Goal: Obtain resource: Obtain resource

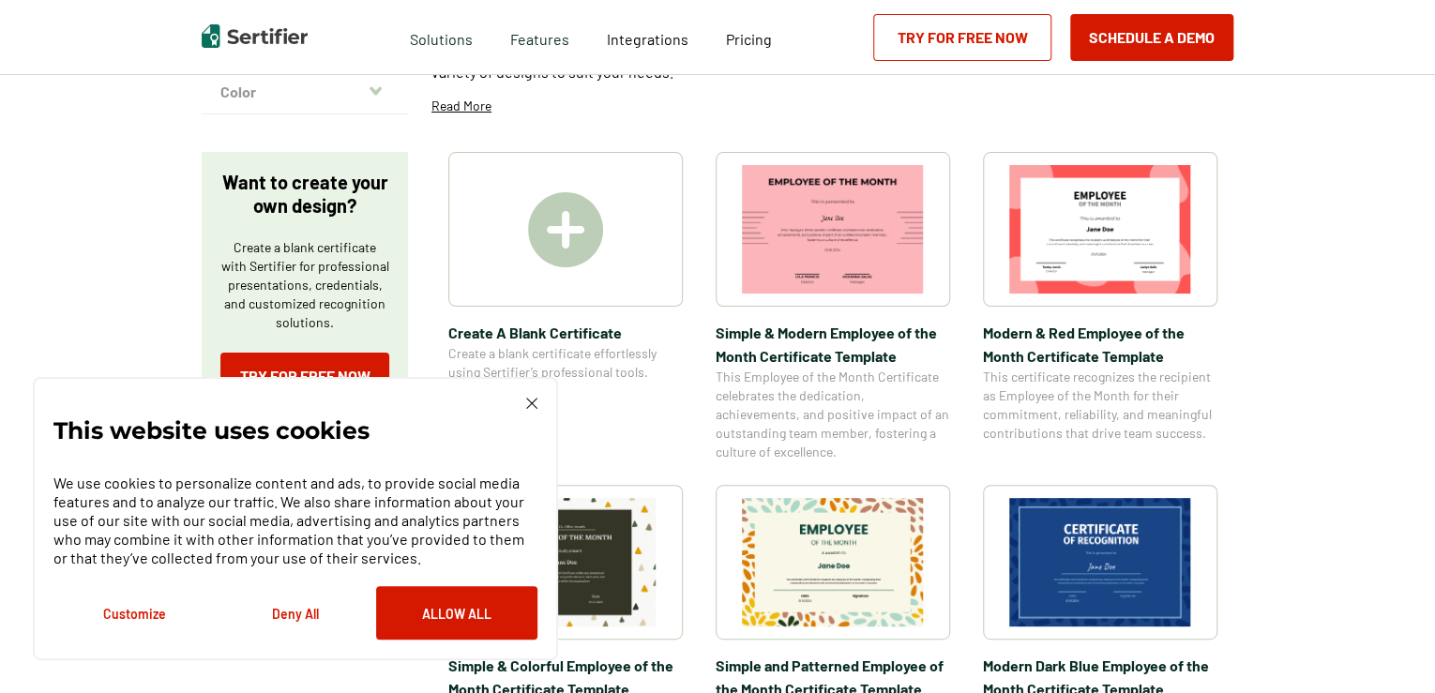
scroll to position [375, 0]
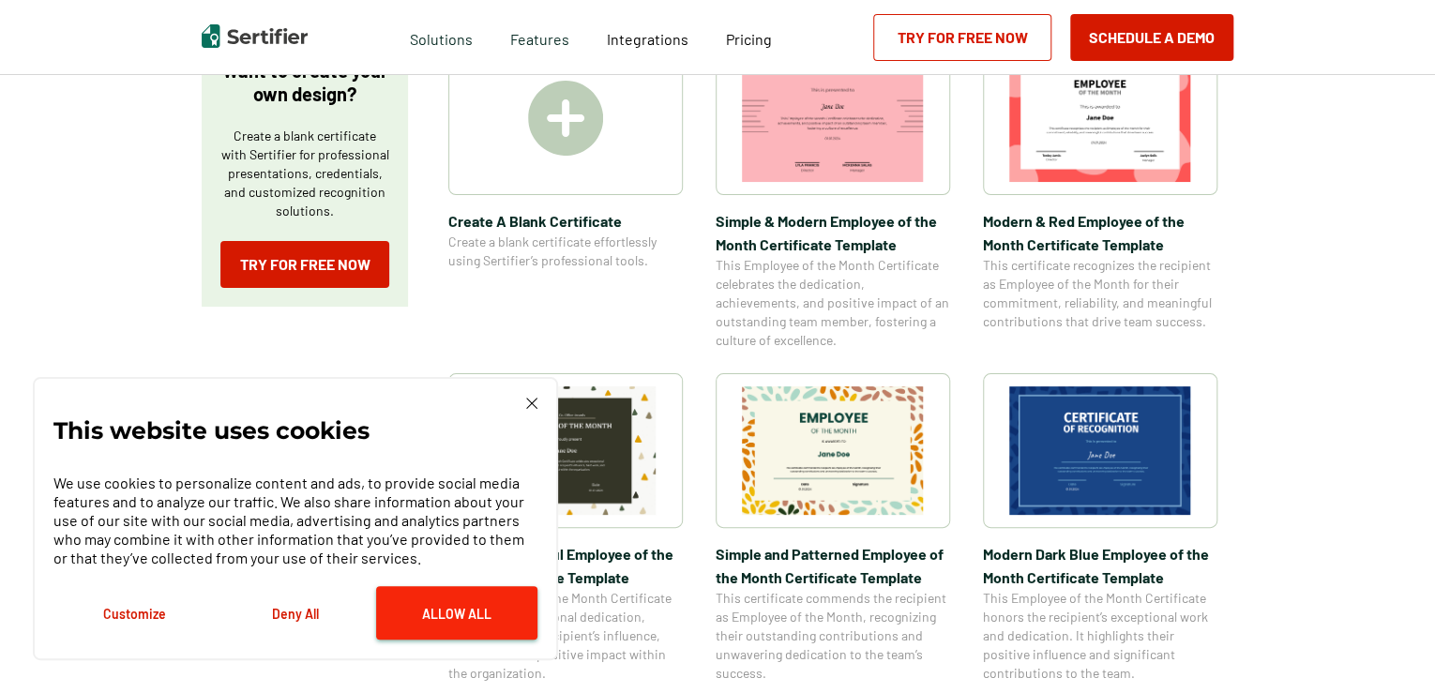
click at [405, 627] on button "Allow All" at bounding box center [456, 612] width 161 height 53
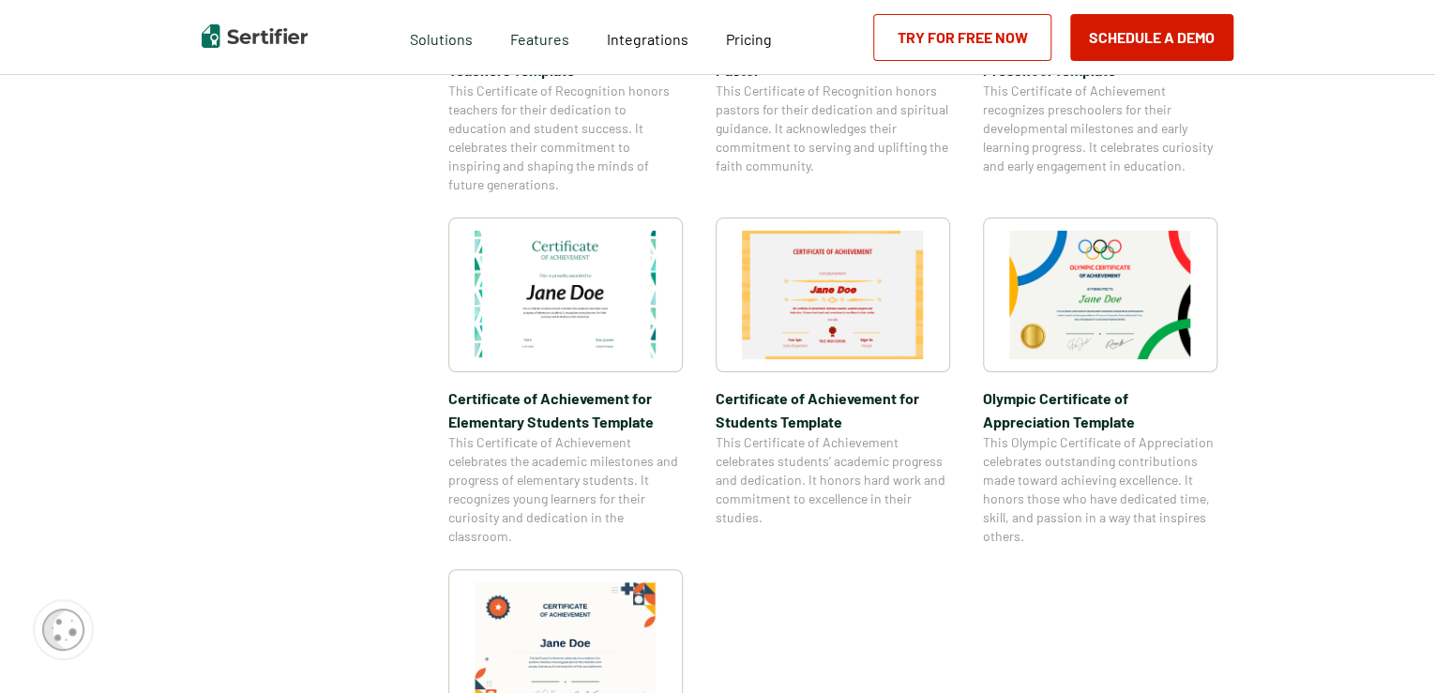
scroll to position [1219, 0]
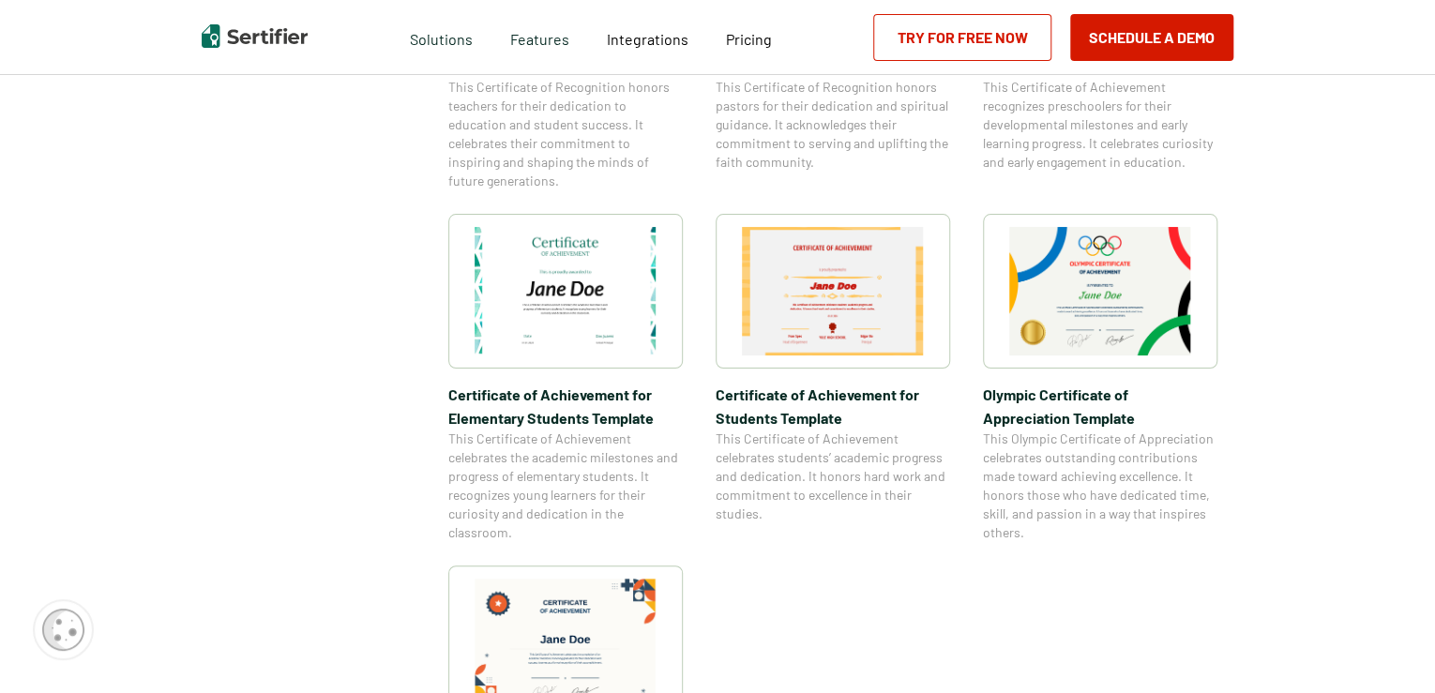
click at [1103, 276] on img at bounding box center [1100, 291] width 182 height 128
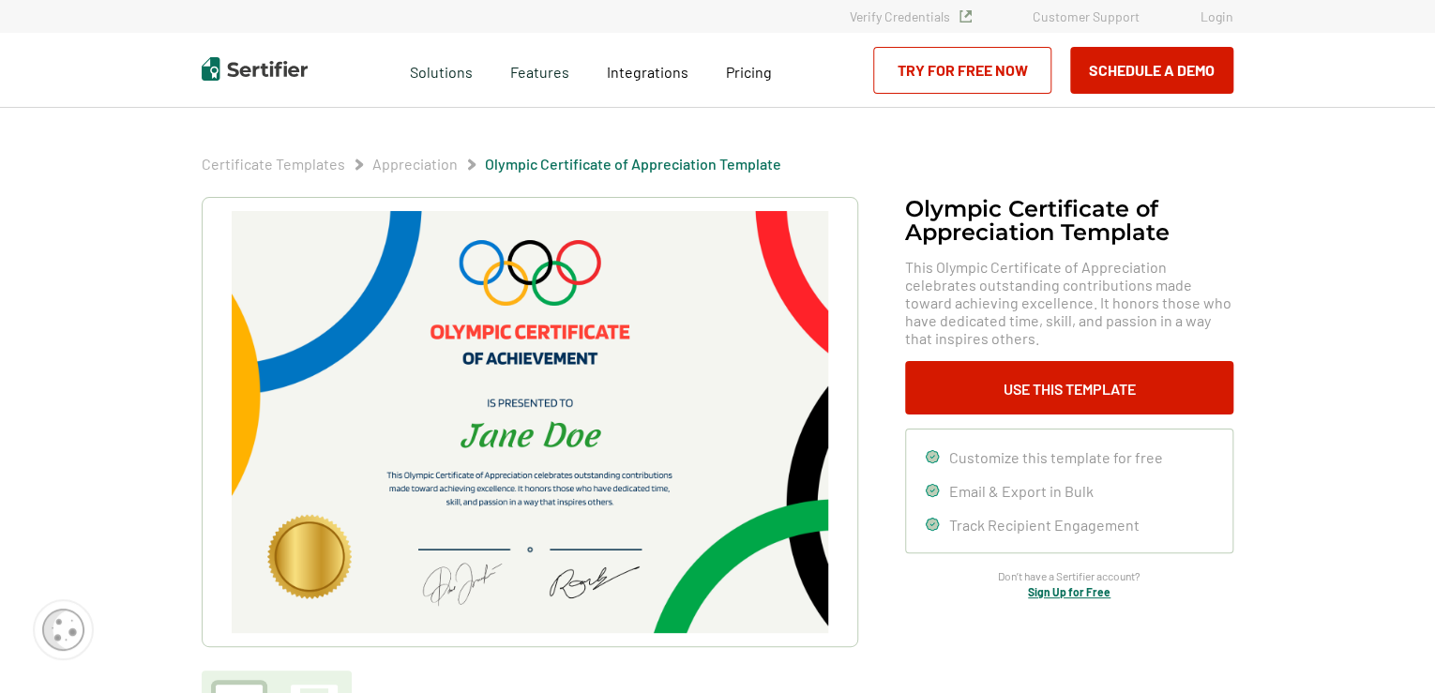
drag, startPoint x: 1306, startPoint y: 180, endPoint x: 1294, endPoint y: 173, distance: 13.8
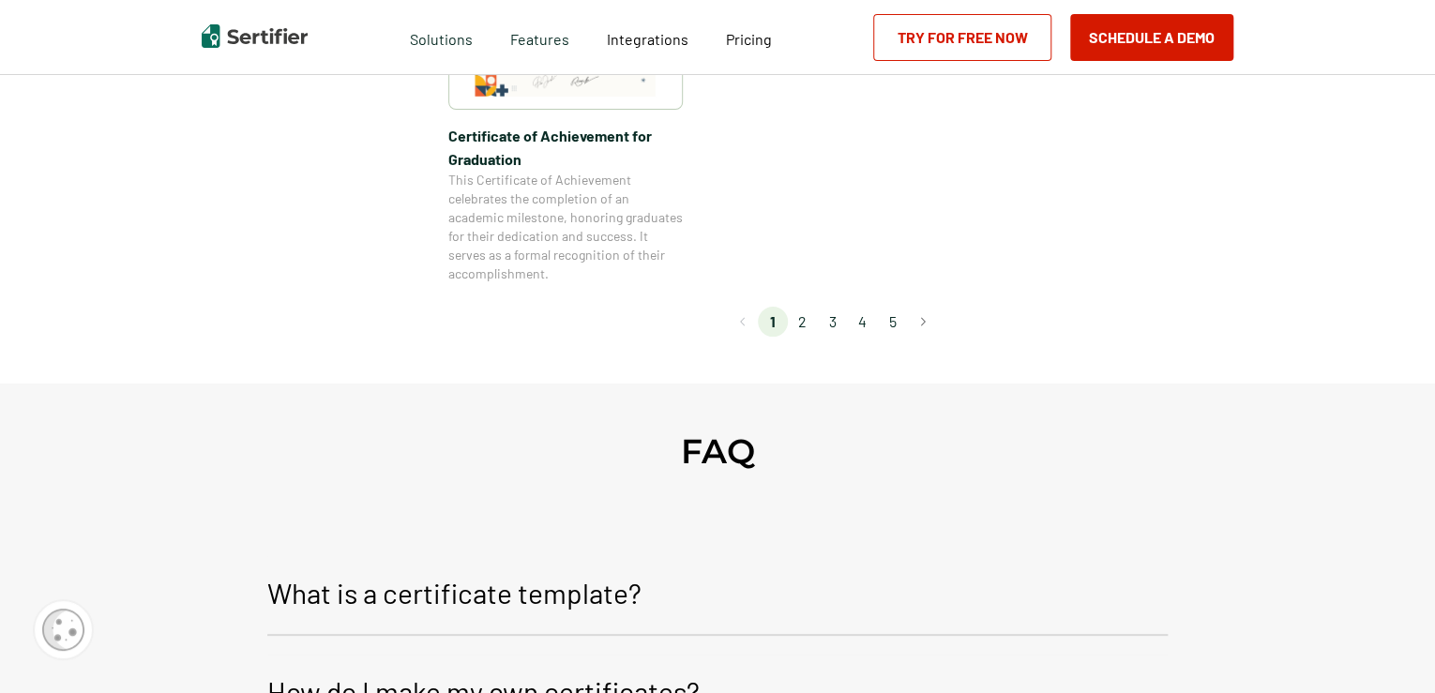
scroll to position [1766, 0]
